Goal: Information Seeking & Learning: Learn about a topic

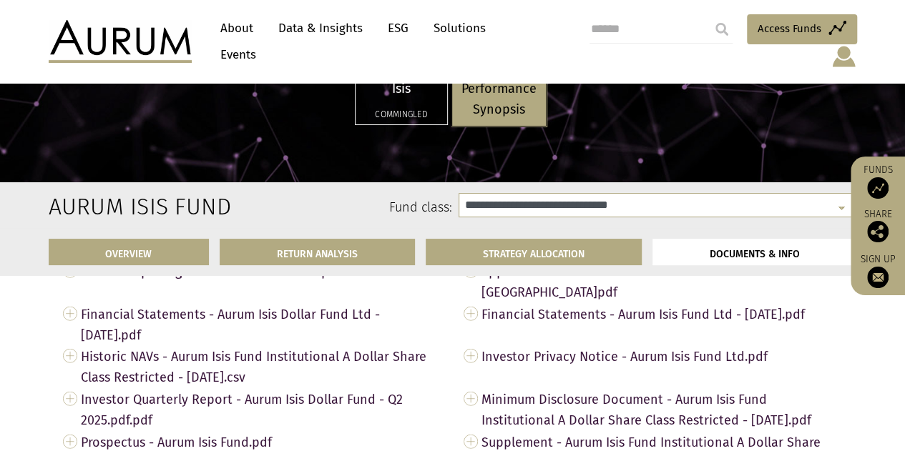
scroll to position [4346, 0]
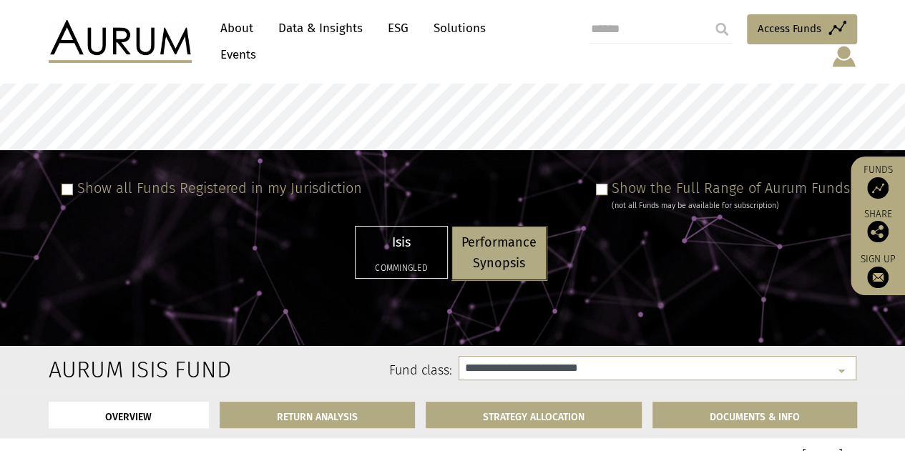
select select "**********"
select select
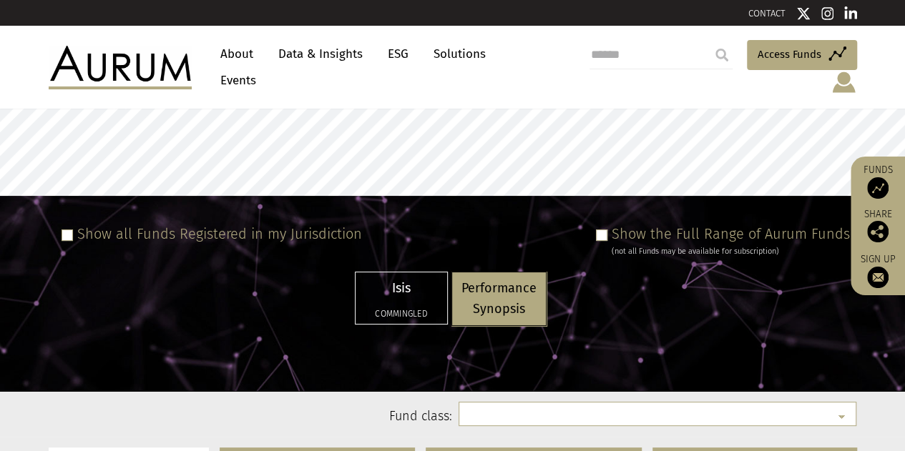
select select
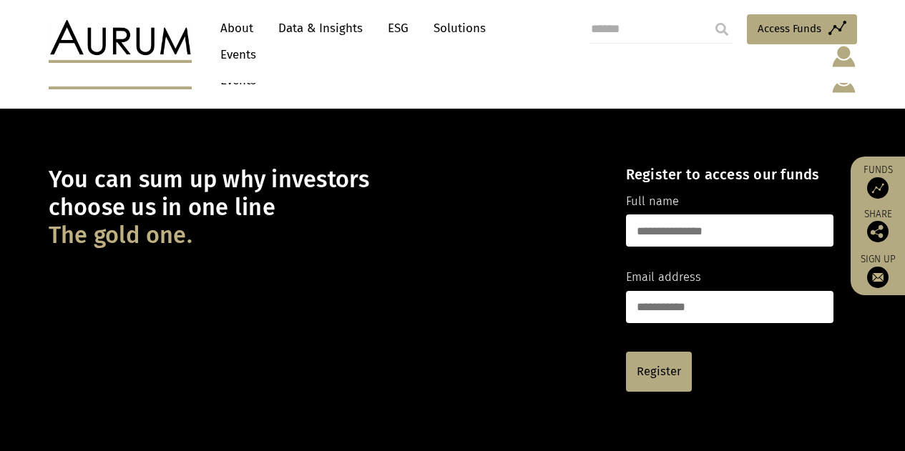
scroll to position [209, 0]
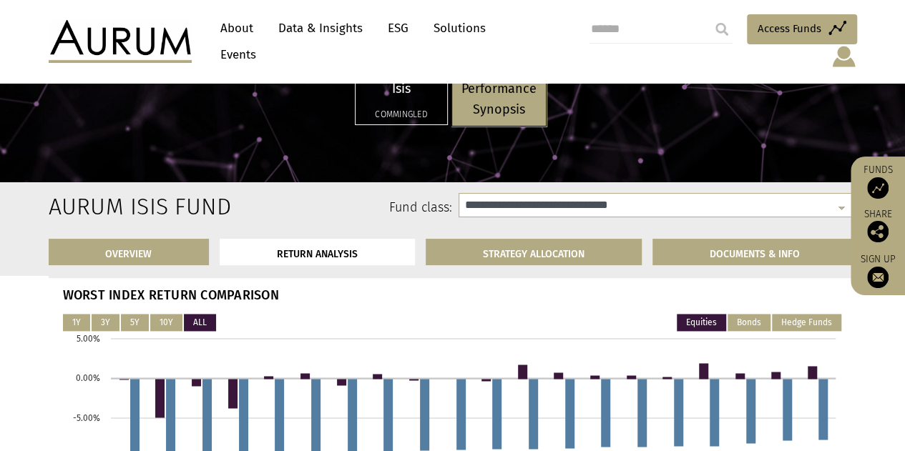
scroll to position [3622, 0]
click at [754, 323] on button "Bonds" at bounding box center [748, 321] width 43 height 17
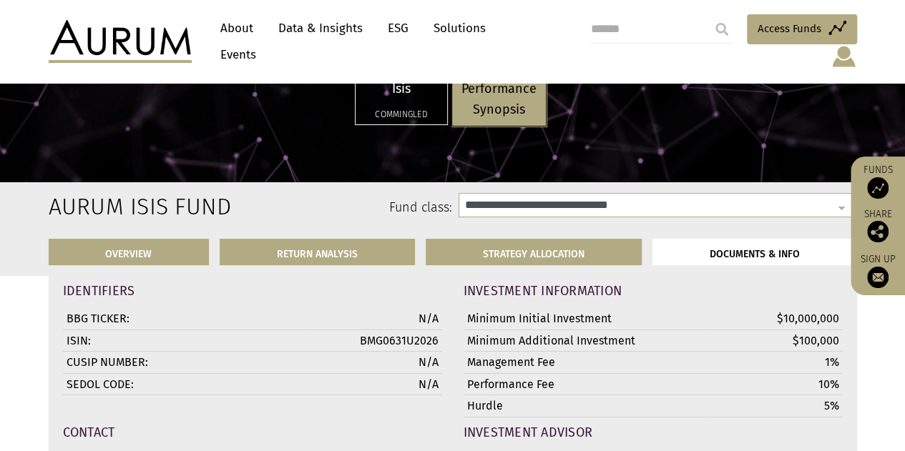
scroll to position [5142, 0]
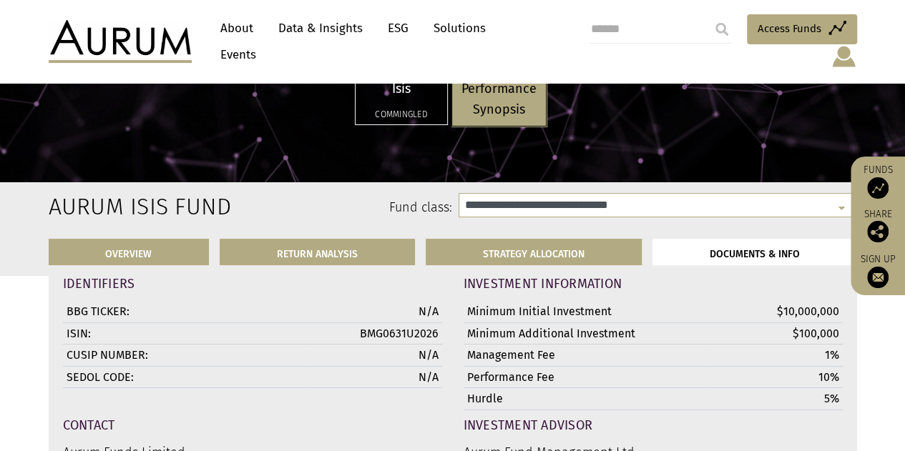
click at [418, 102] on div "Isis Commingled" at bounding box center [401, 98] width 92 height 51
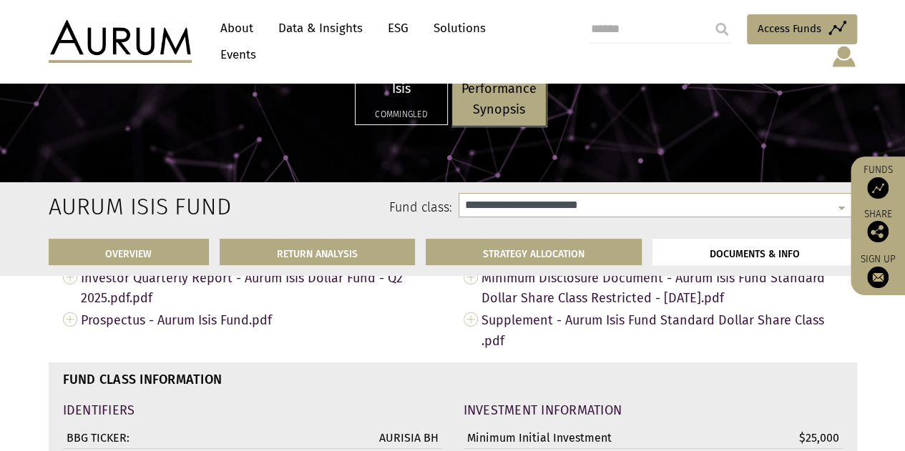
select select "**********"
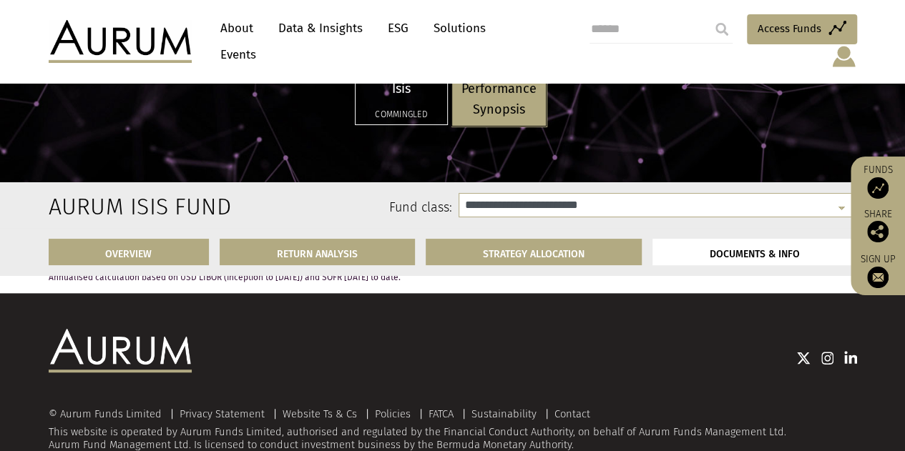
scroll to position [5756, 0]
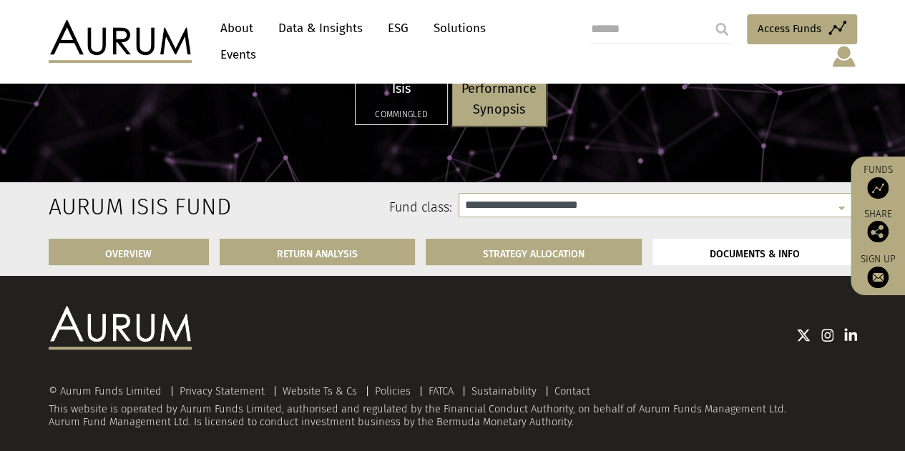
click at [496, 104] on p "Performance Synopsis" at bounding box center [498, 99] width 75 height 41
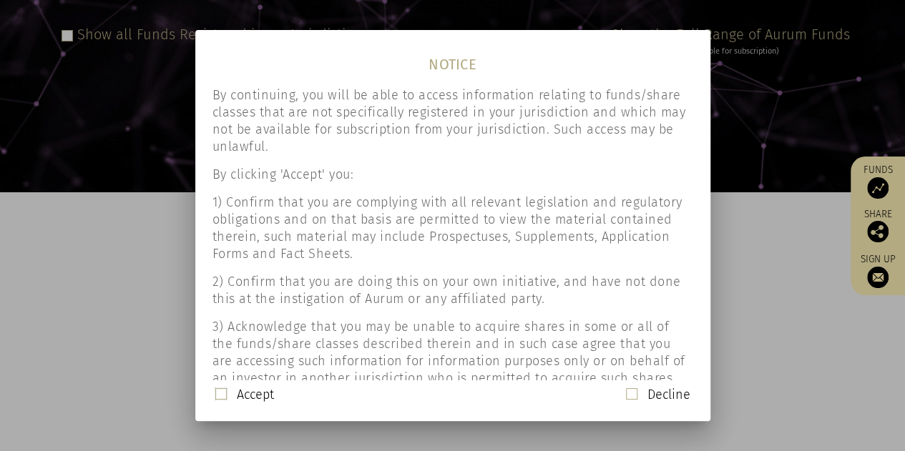
scroll to position [117, 0]
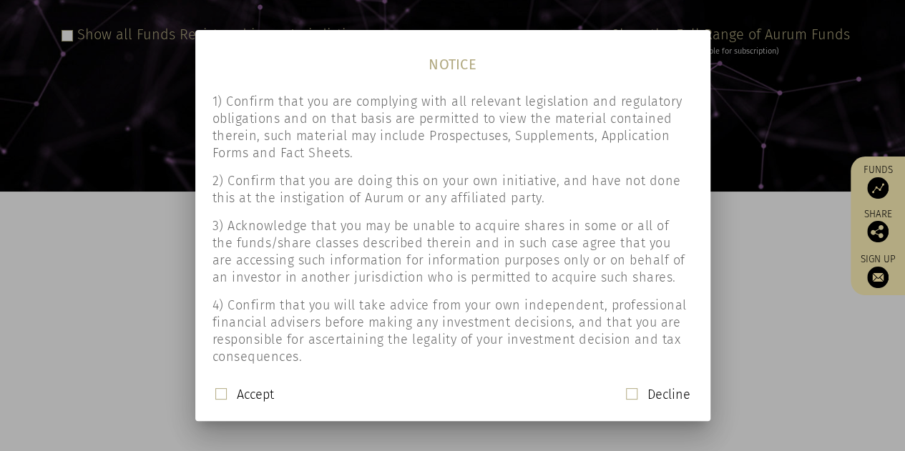
click at [260, 397] on label "Accept" at bounding box center [255, 394] width 37 height 17
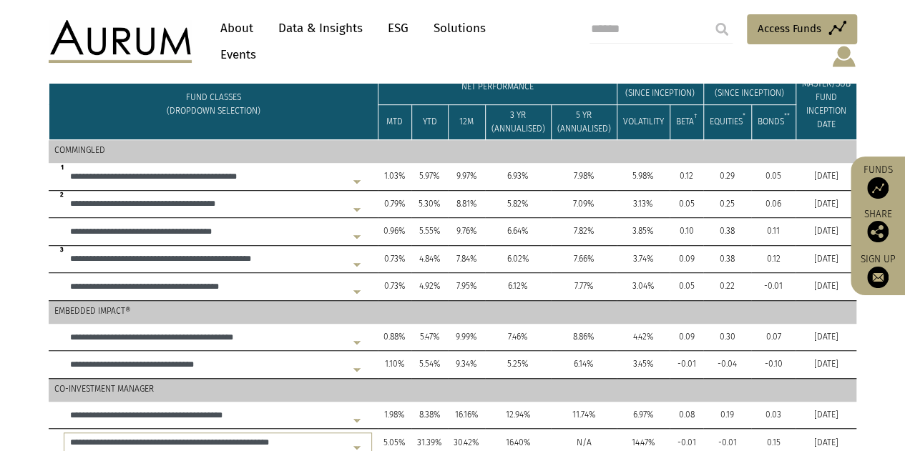
scroll to position [345, 0]
click at [182, 202] on select "**********" at bounding box center [218, 205] width 308 height 20
select select "*****"
click at [64, 195] on select "**********" at bounding box center [218, 205] width 308 height 20
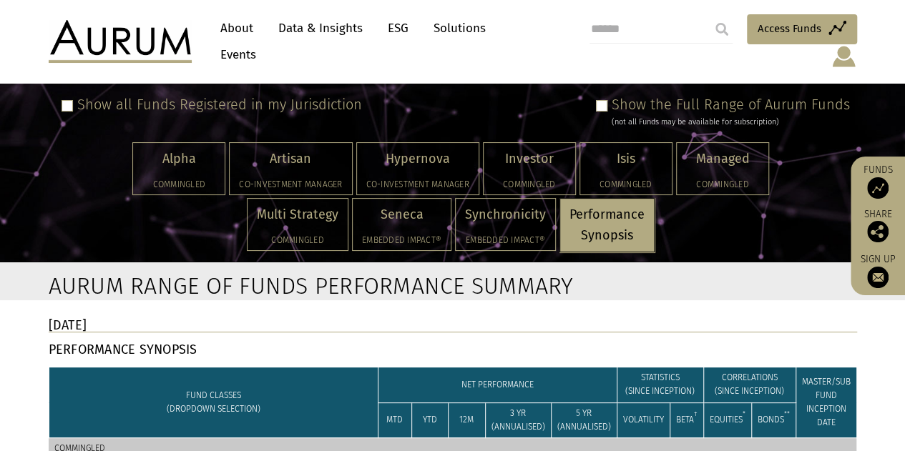
scroll to position [46, 0]
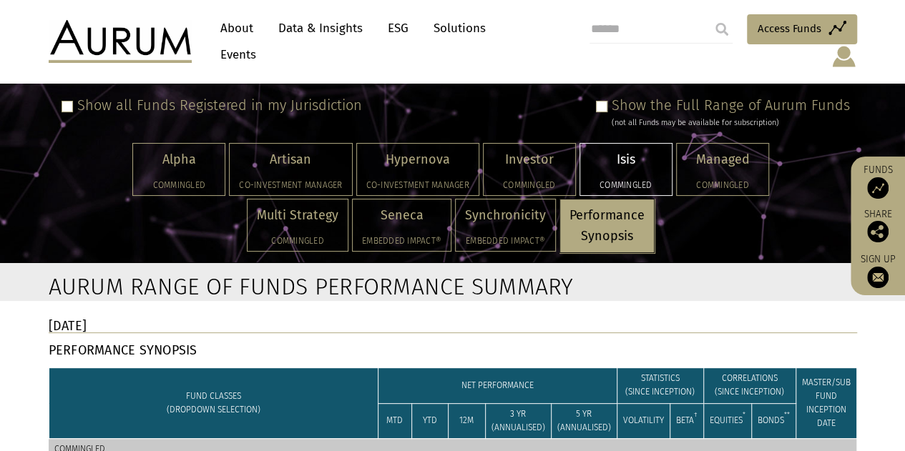
click at [635, 157] on p "Isis" at bounding box center [625, 159] width 73 height 21
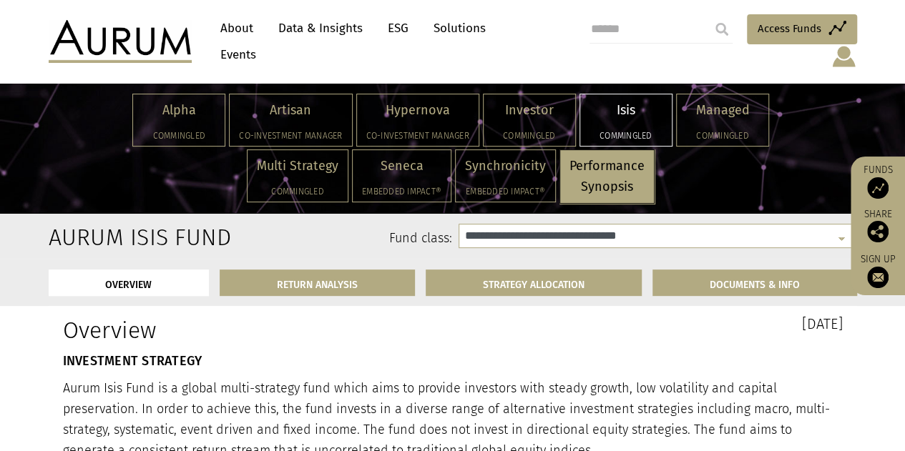
scroll to position [179, 0]
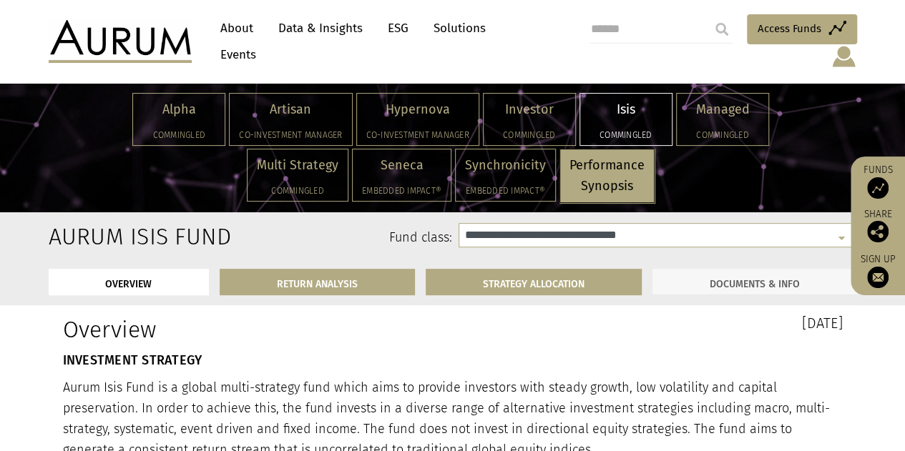
click at [694, 269] on link "DOCUMENTS & INFO" at bounding box center [754, 282] width 205 height 26
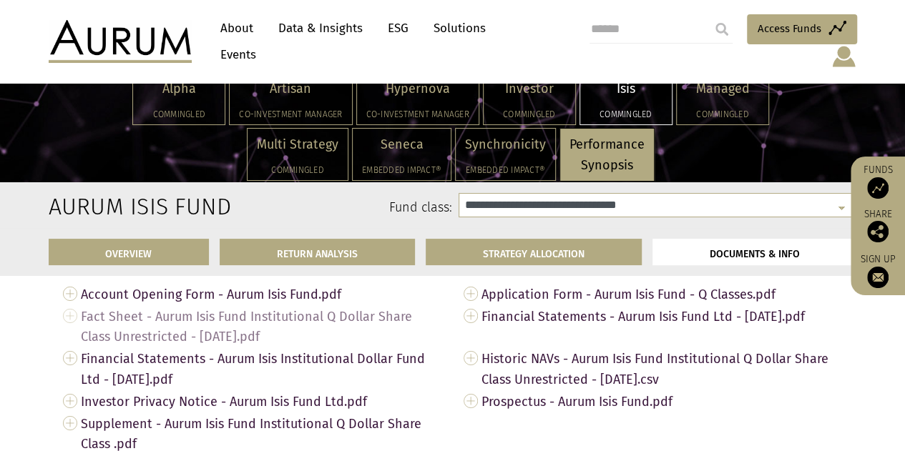
scroll to position [5000, 0]
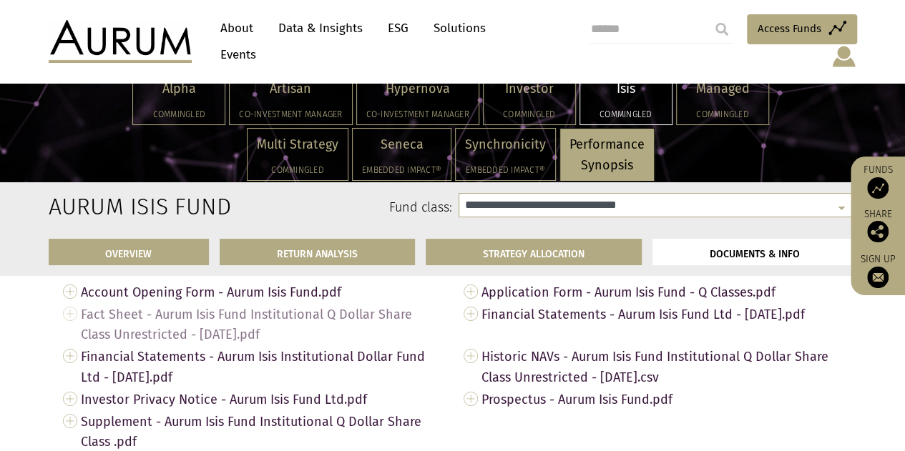
click at [241, 314] on span "Fact Sheet - Aurum Isis Fund Institutional Q Dollar Share Class Unrestricted - …" at bounding box center [261, 324] width 361 height 43
click at [208, 311] on span "Fact Sheet - Aurum Isis Fund Institutional Q Dollar Share Class Unrestricted - …" at bounding box center [261, 324] width 361 height 43
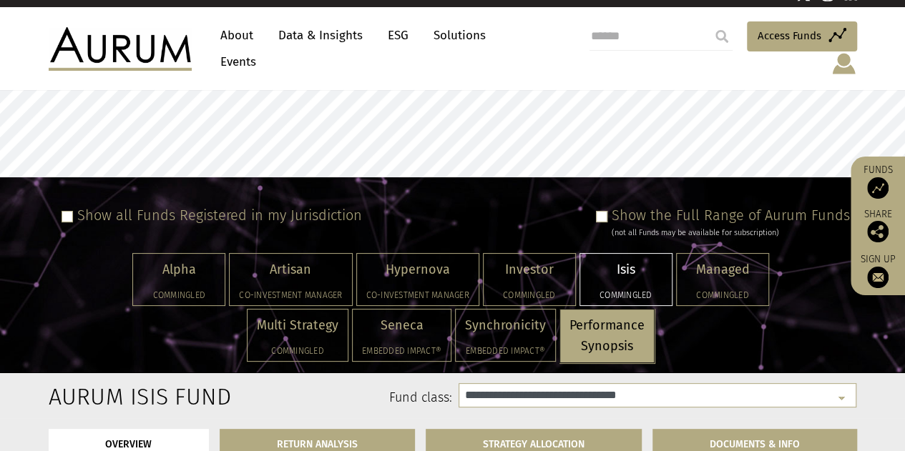
scroll to position [0, 0]
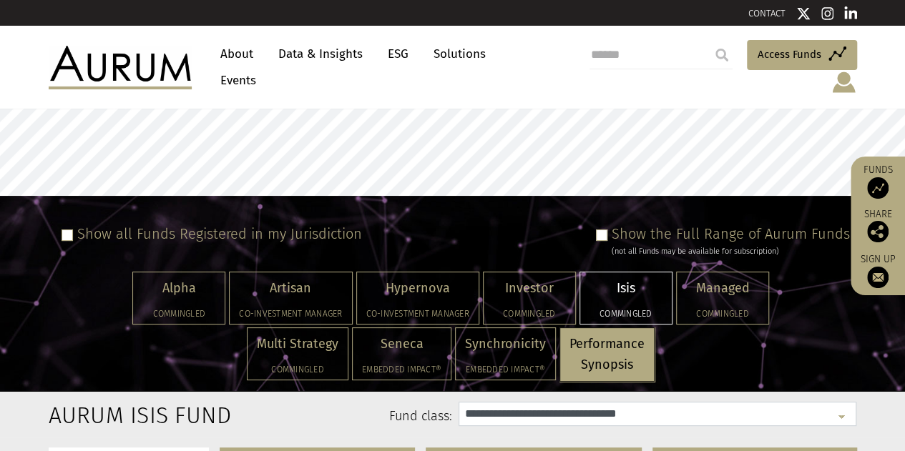
click at [686, 405] on select "**********" at bounding box center [657, 414] width 398 height 24
click at [458, 402] on select "**********" at bounding box center [657, 414] width 398 height 24
click at [645, 44] on div "Access Funds Log in/Register Sign out Preferences" at bounding box center [704, 67] width 304 height 54
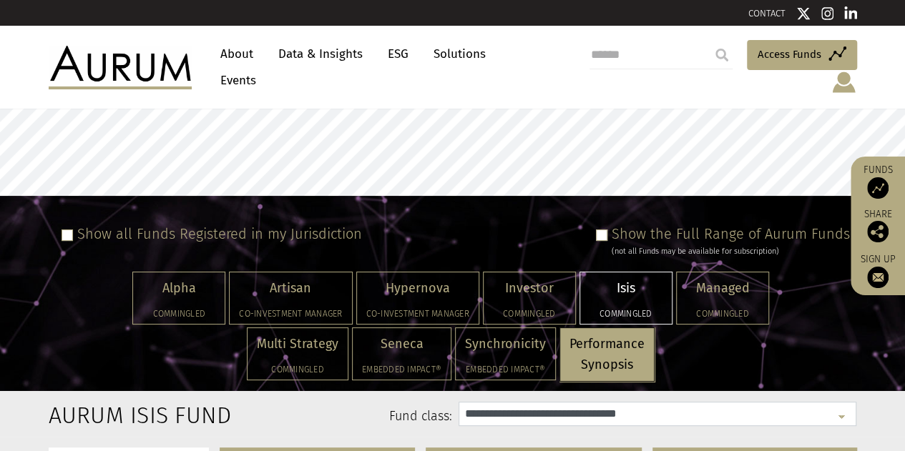
click at [651, 402] on select "**********" at bounding box center [657, 414] width 398 height 24
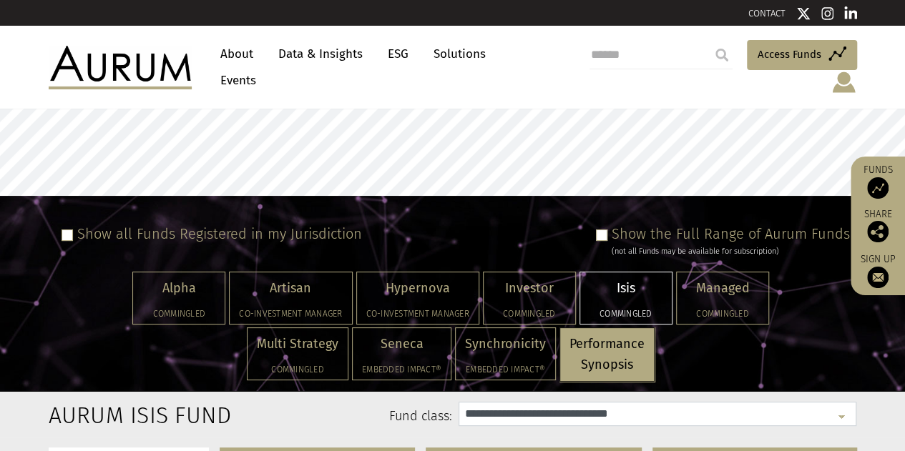
click at [458, 402] on select "**********" at bounding box center [657, 414] width 398 height 24
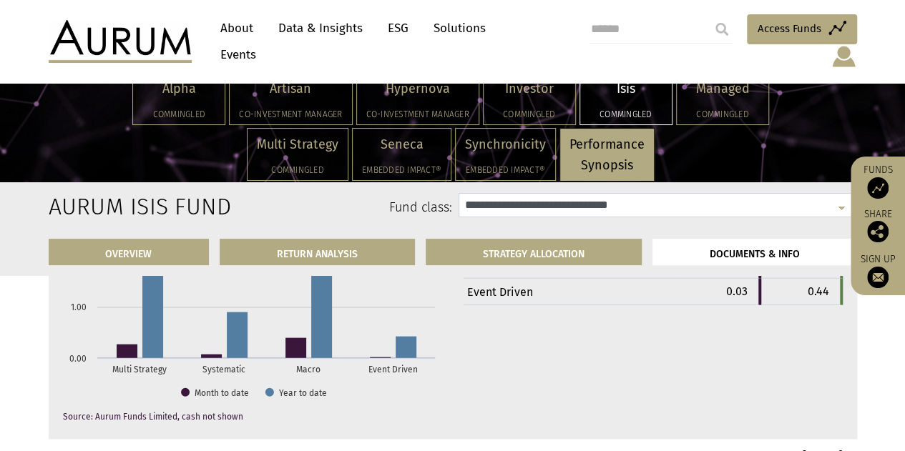
scroll to position [4095, 0]
click at [712, 255] on li "DOCUMENTS & INFO" at bounding box center [754, 252] width 205 height 26
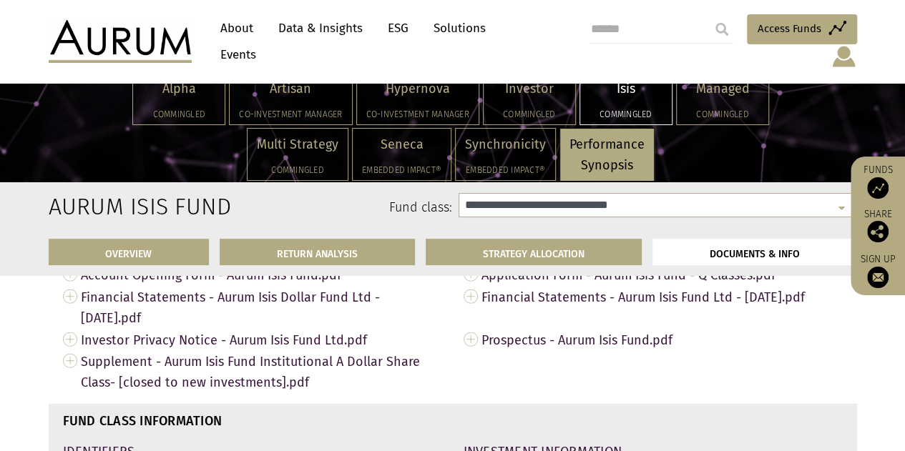
scroll to position [4303, 0]
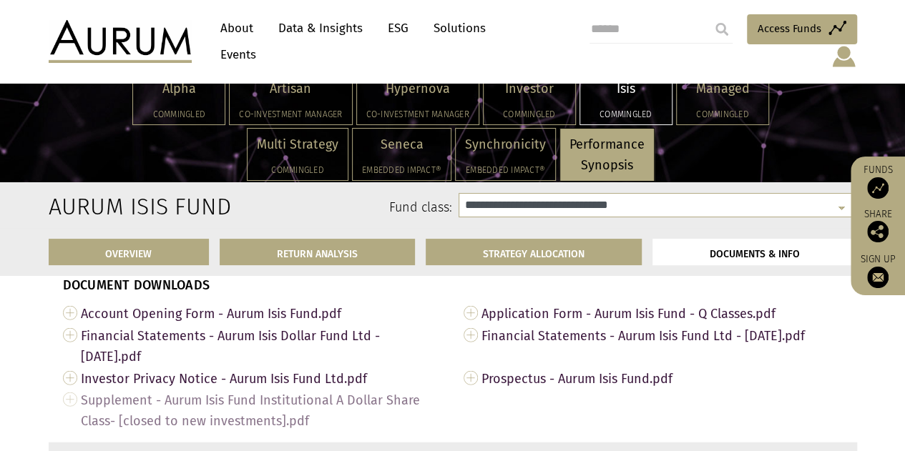
click at [237, 416] on span "Supplement - Aurum Isis Fund Institutional A Dollar Share Class- [closed to new…" at bounding box center [261, 410] width 361 height 43
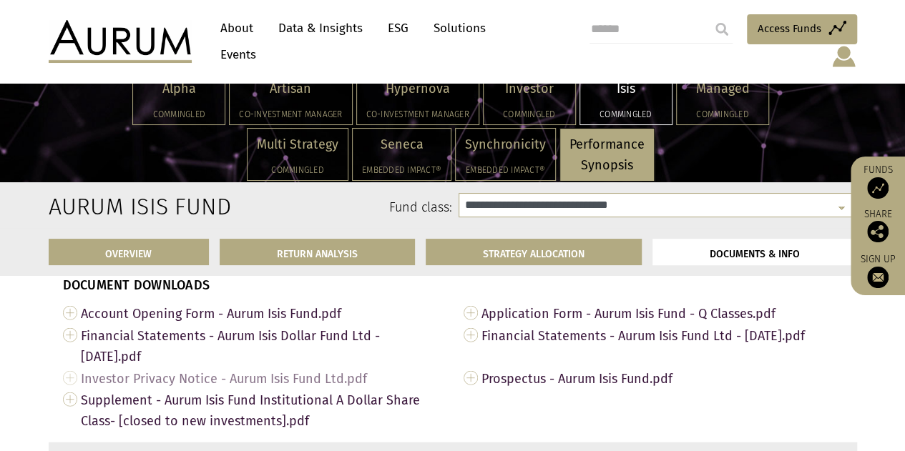
click at [323, 375] on span "Investor Privacy Notice - Aurum Isis Fund Ltd.pdf" at bounding box center [261, 379] width 361 height 22
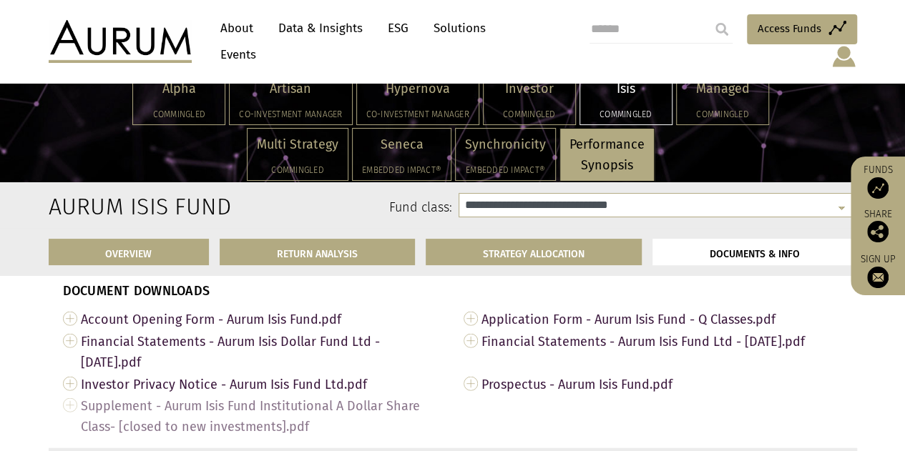
scroll to position [4292, 0]
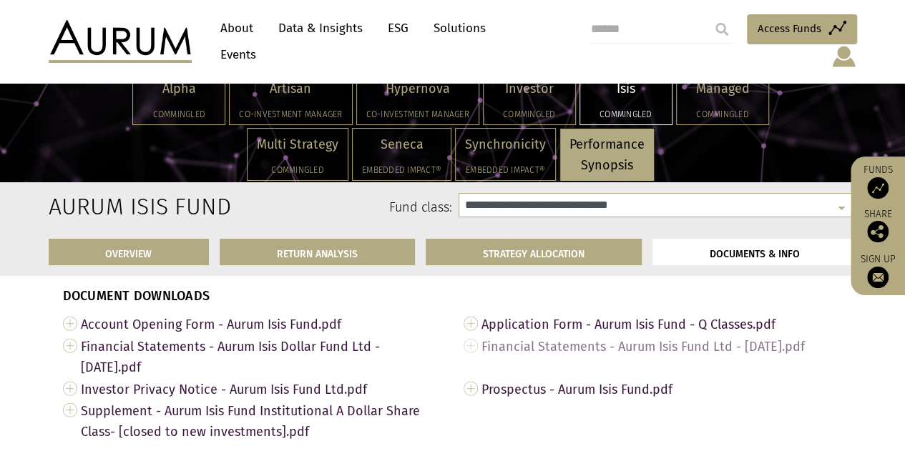
click at [531, 356] on span "Financial Statements - Aurum Isis Fund Ltd - [DATE].pdf" at bounding box center [661, 346] width 361 height 22
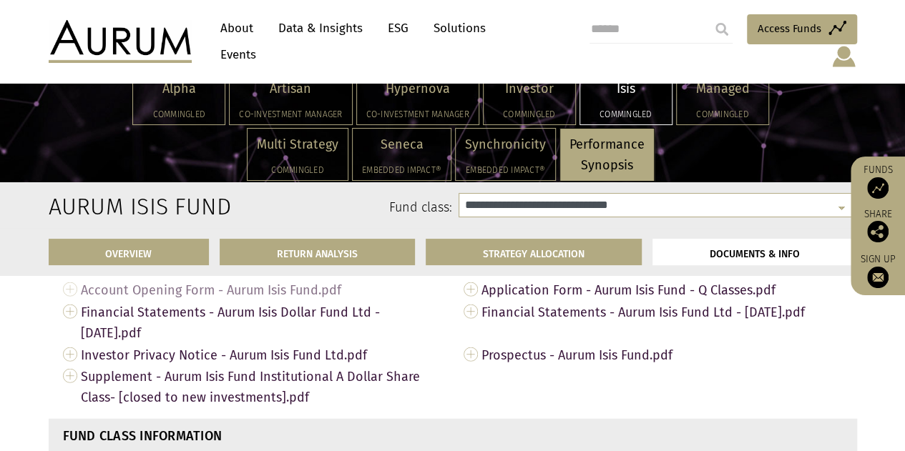
scroll to position [4320, 0]
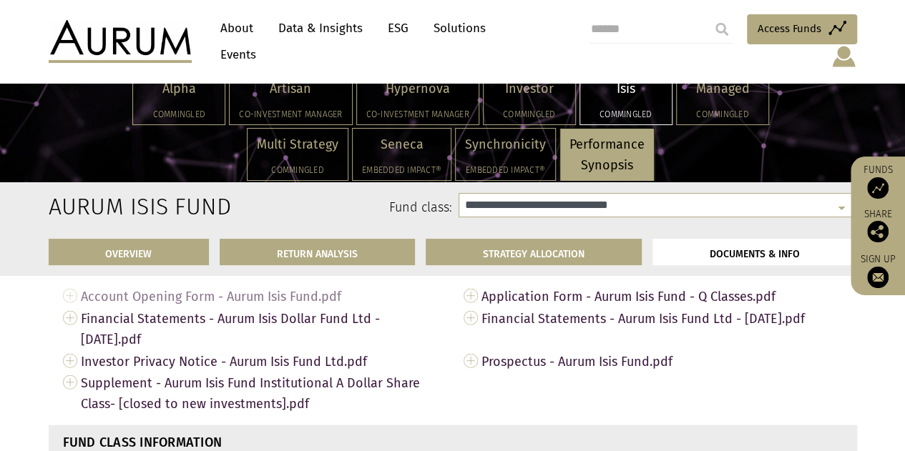
click at [290, 303] on span "Account Opening Form - Aurum Isis Fund.pdf" at bounding box center [261, 296] width 361 height 22
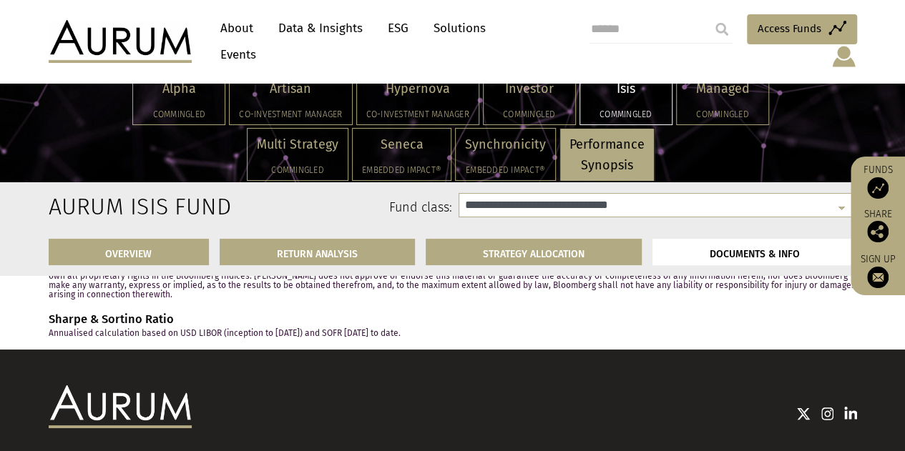
scroll to position [5247, 0]
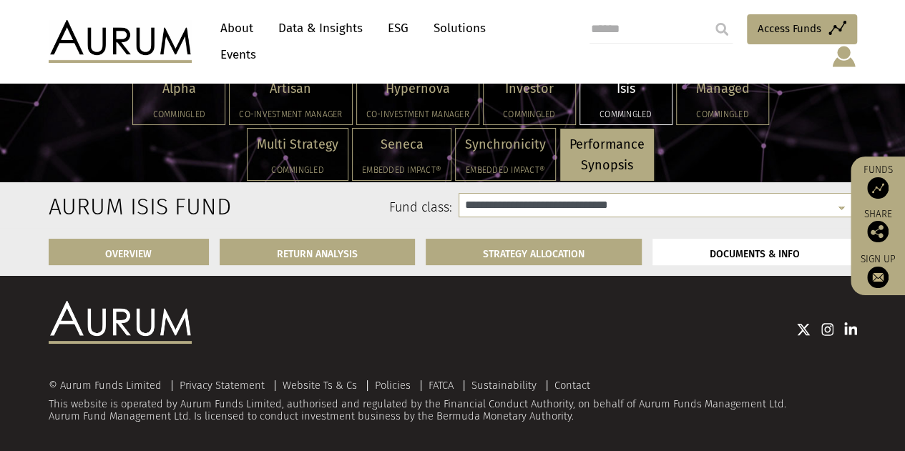
click at [645, 102] on div "Isis Commingled" at bounding box center [626, 98] width 92 height 51
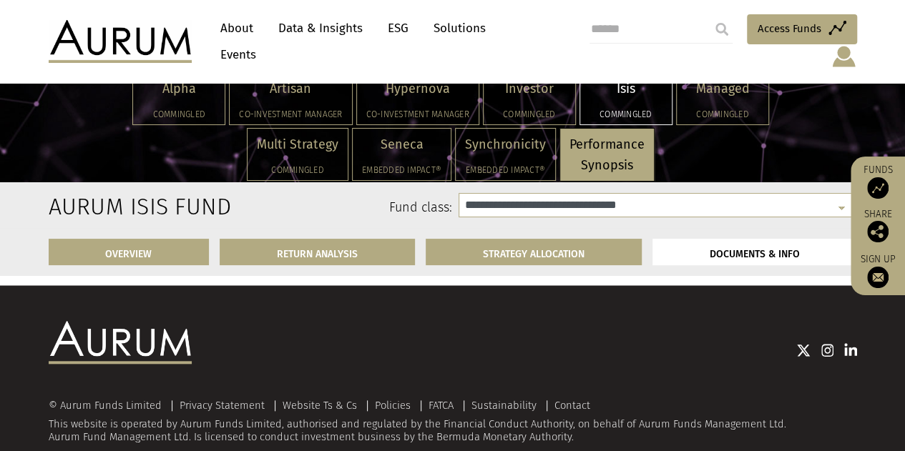
scroll to position [5959, 0]
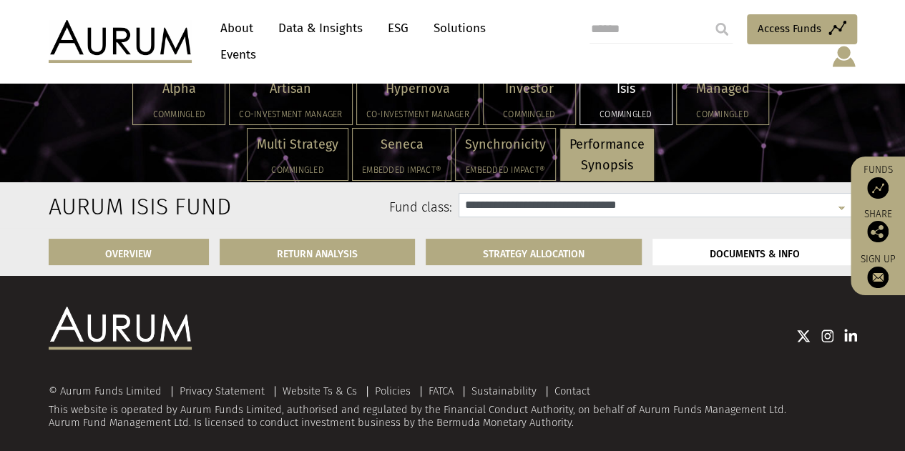
click at [594, 210] on select "**********" at bounding box center [657, 205] width 398 height 24
select select "**********"
click at [458, 193] on select "**********" at bounding box center [657, 205] width 398 height 24
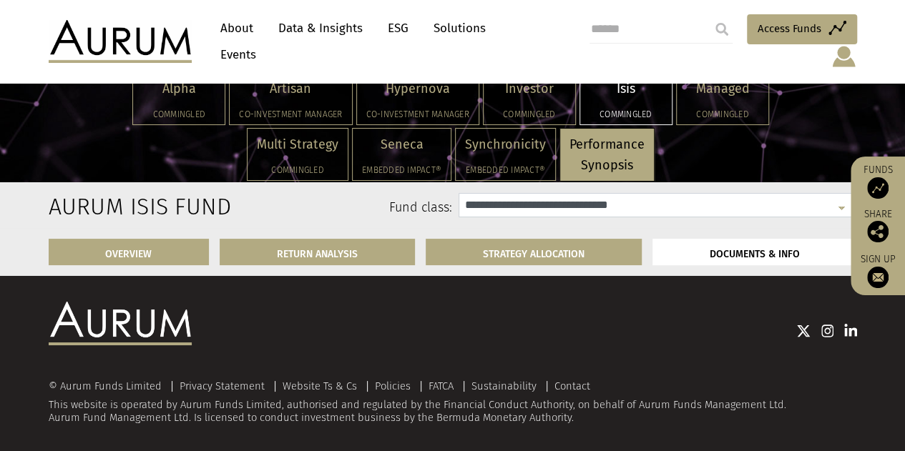
scroll to position [5247, 0]
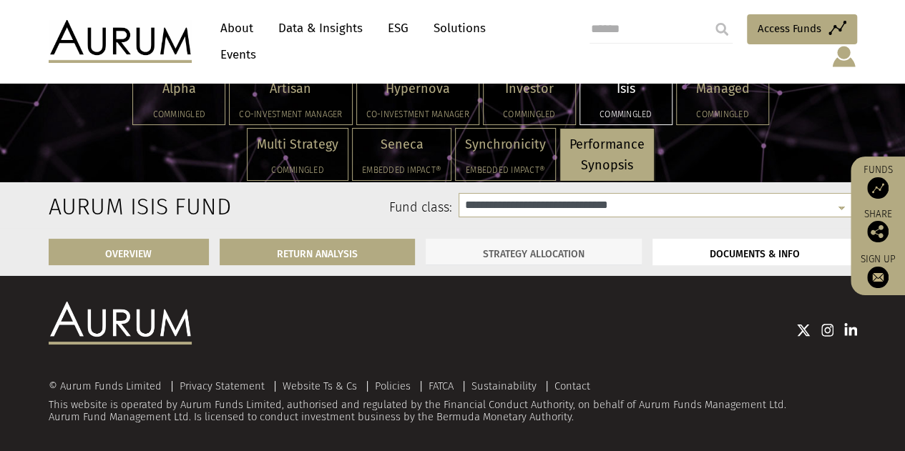
click at [536, 258] on link "STRATEGY ALLOCATION" at bounding box center [533, 252] width 216 height 26
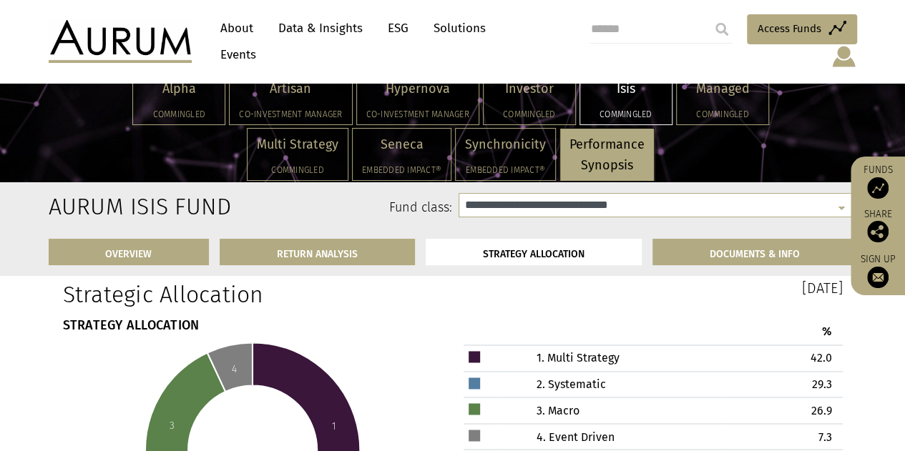
scroll to position [3655, 0]
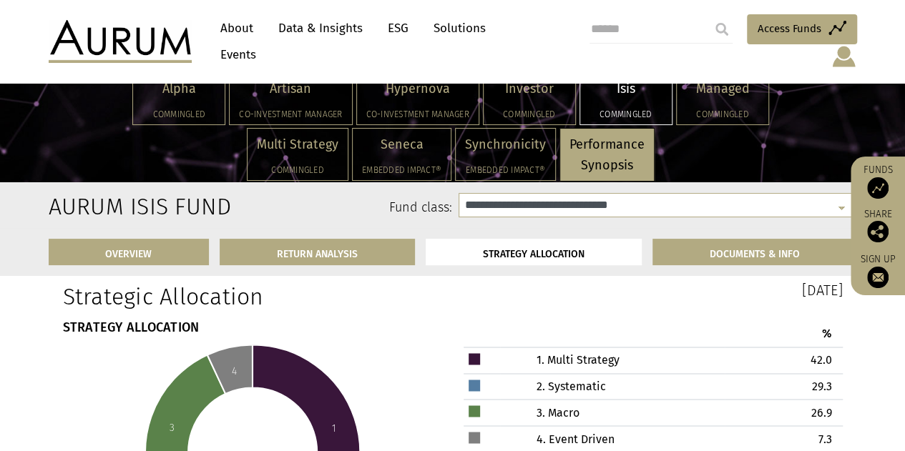
click at [300, 403] on icon at bounding box center [305, 441] width 107 height 193
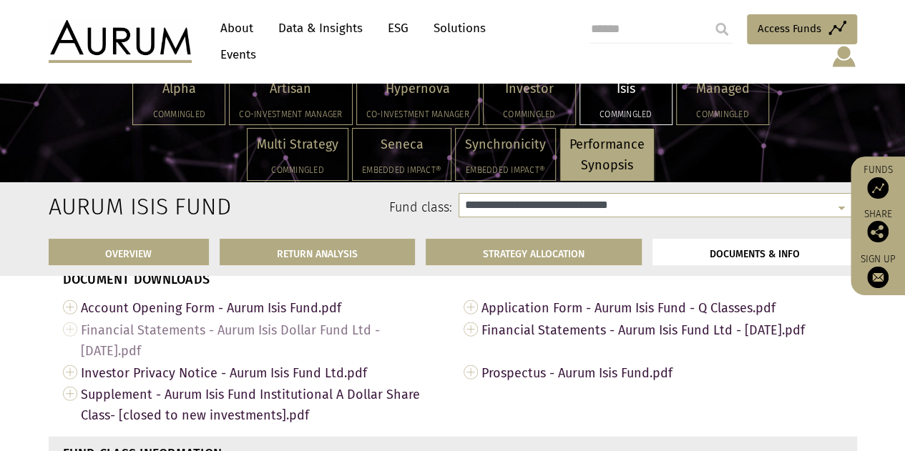
scroll to position [4309, 0]
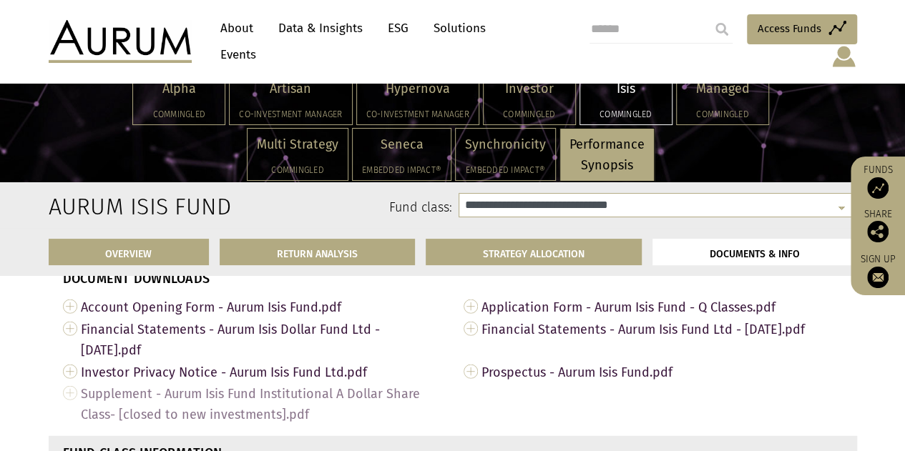
click at [166, 405] on span "Supplement - Aurum Isis Fund Institutional A Dollar Share Class- [closed to new…" at bounding box center [261, 404] width 361 height 43
click at [221, 423] on span "Supplement - Aurum Isis Fund Institutional A Dollar Share Class- [closed to new…" at bounding box center [261, 404] width 361 height 43
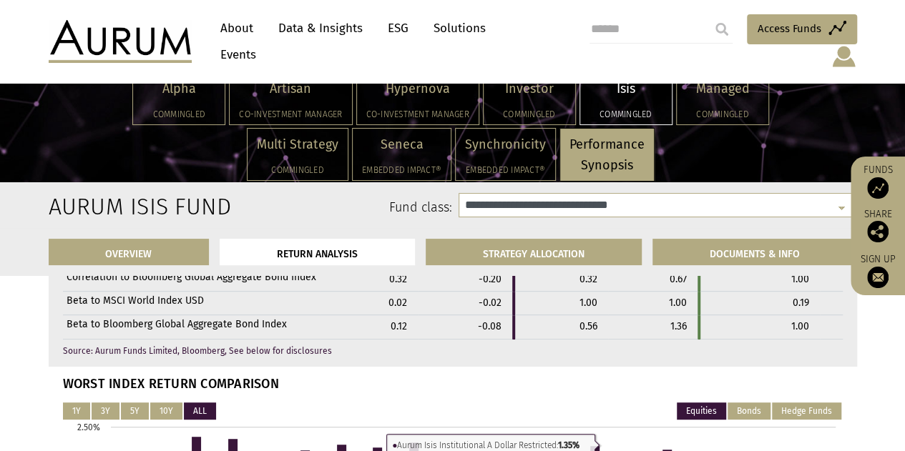
scroll to position [2879, 0]
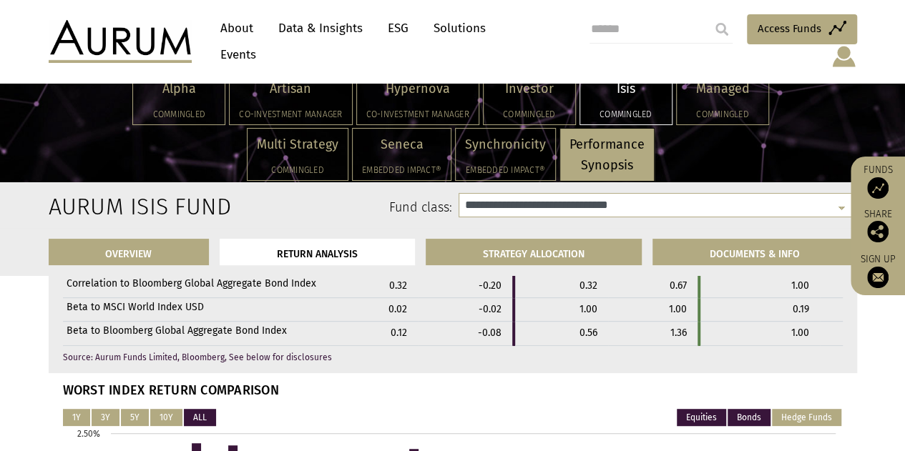
click at [748, 422] on button "Bonds" at bounding box center [748, 417] width 43 height 17
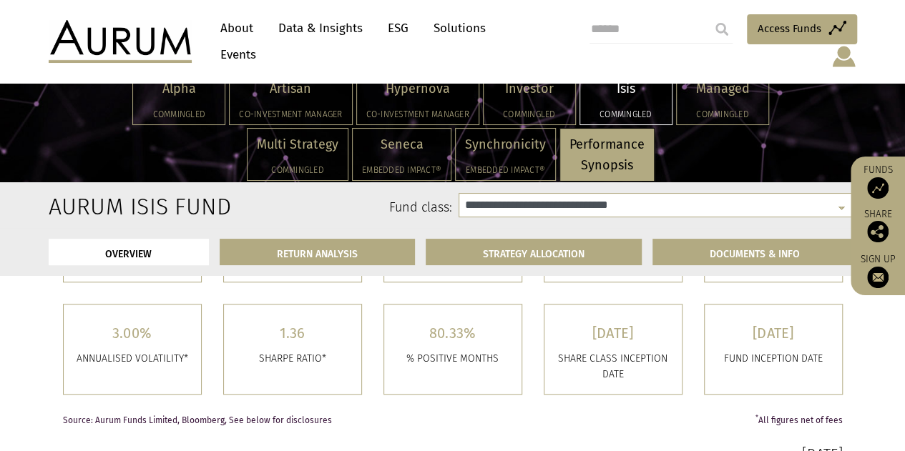
scroll to position [496, 0]
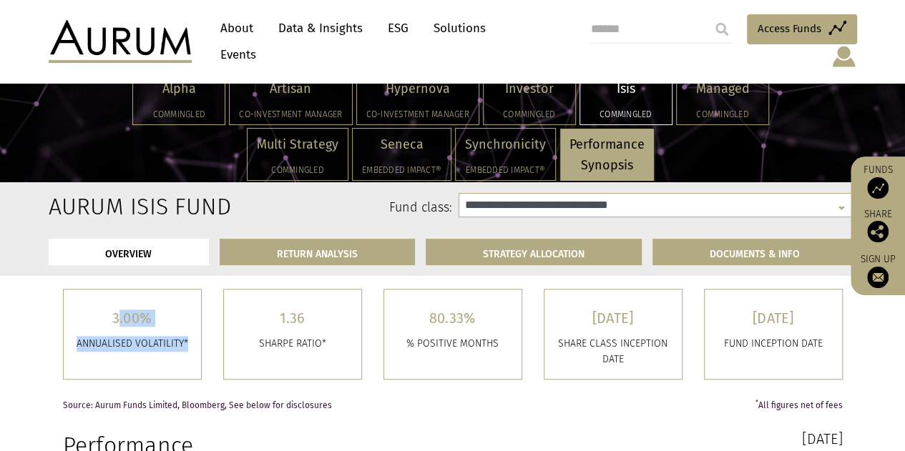
drag, startPoint x: 188, startPoint y: 343, endPoint x: 109, endPoint y: 312, distance: 84.2
click at [109, 312] on div "3.00% ANNUALISED VOLATILITY*" at bounding box center [132, 334] width 137 height 89
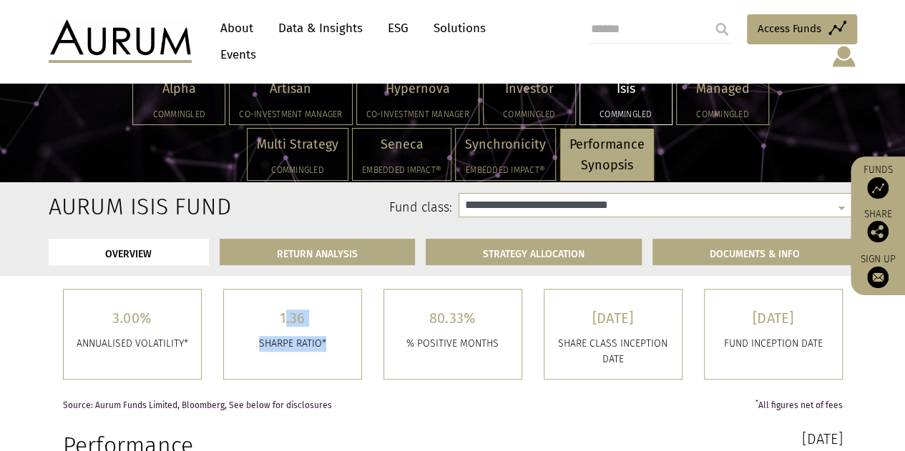
drag, startPoint x: 271, startPoint y: 312, endPoint x: 346, endPoint y: 353, distance: 85.4
click at [346, 353] on div "1.36 SHARPE RATIO*" at bounding box center [292, 334] width 137 height 89
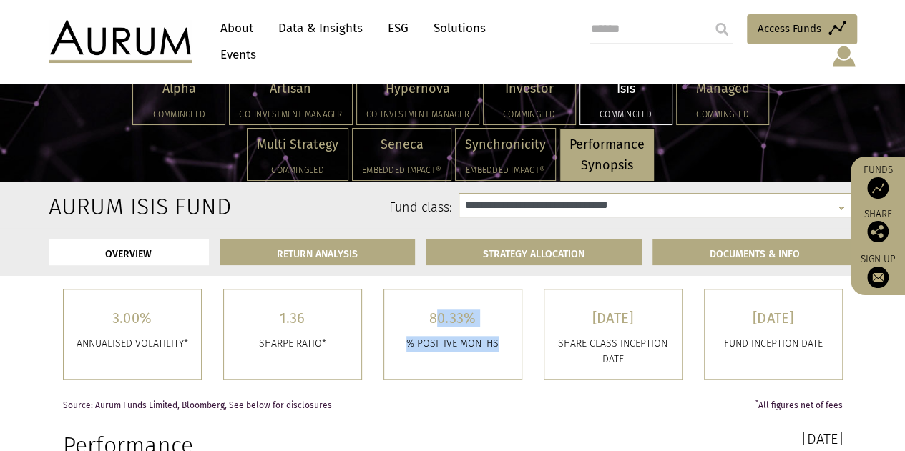
drag, startPoint x: 428, startPoint y: 314, endPoint x: 501, endPoint y: 348, distance: 81.3
click at [501, 348] on div "80.33% % POSITIVE MONTHS" at bounding box center [452, 334] width 137 height 89
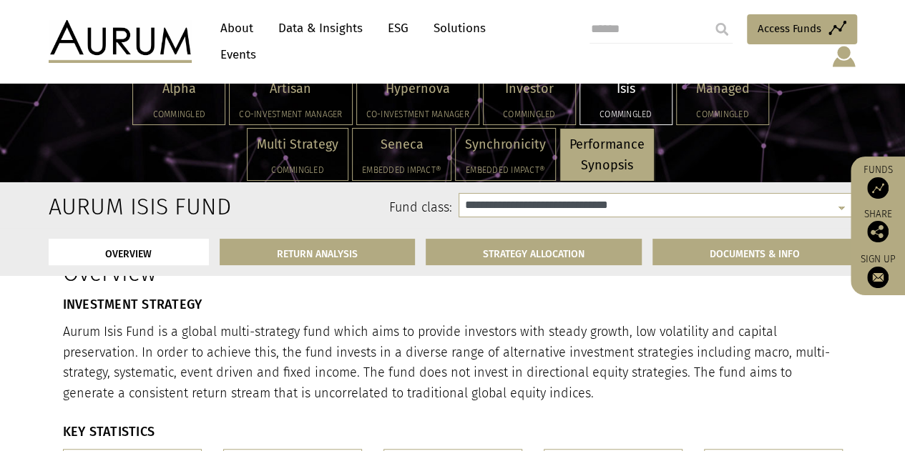
scroll to position [225, 0]
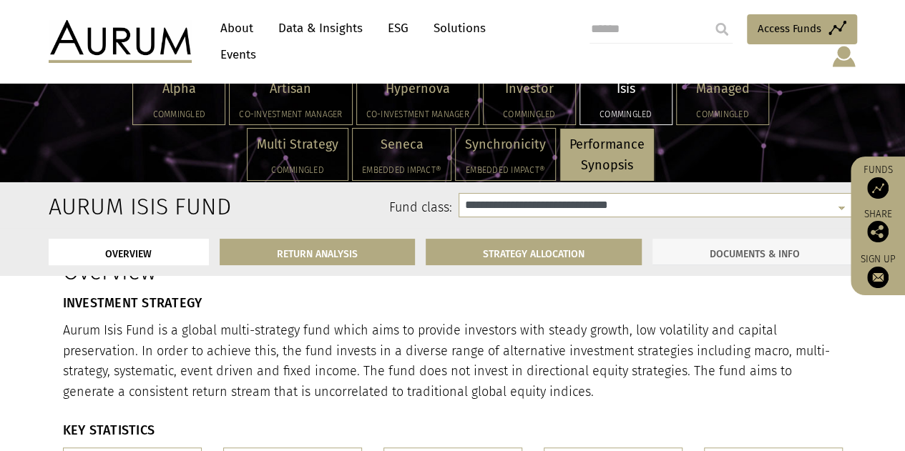
click at [741, 250] on link "DOCUMENTS & INFO" at bounding box center [754, 252] width 205 height 26
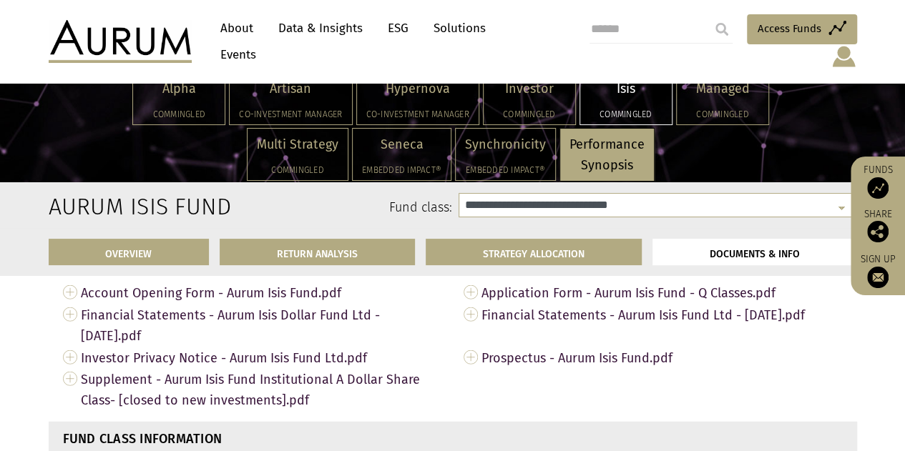
scroll to position [4321, 0]
